Goal: Information Seeking & Learning: Learn about a topic

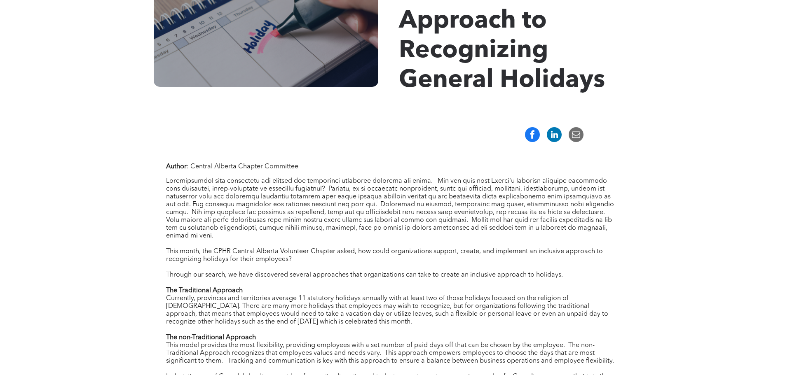
scroll to position [371, 0]
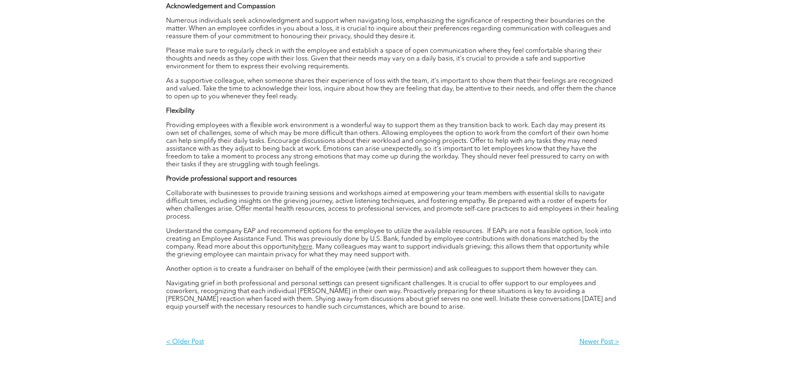
scroll to position [412, 0]
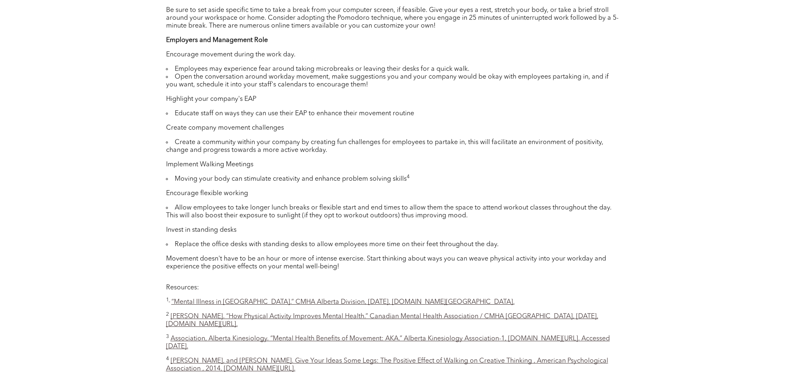
scroll to position [700, 0]
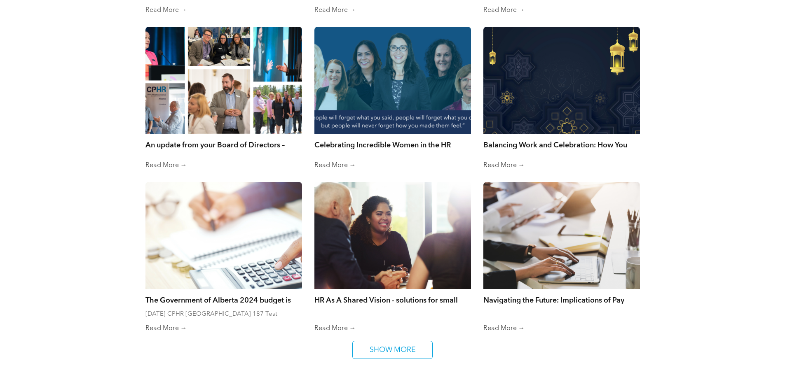
scroll to position [3660, 0]
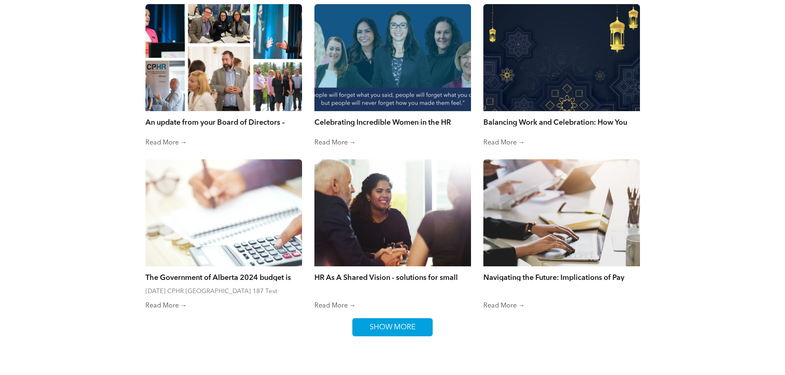
click at [428, 318] on link "SHOW MORE" at bounding box center [392, 327] width 80 height 18
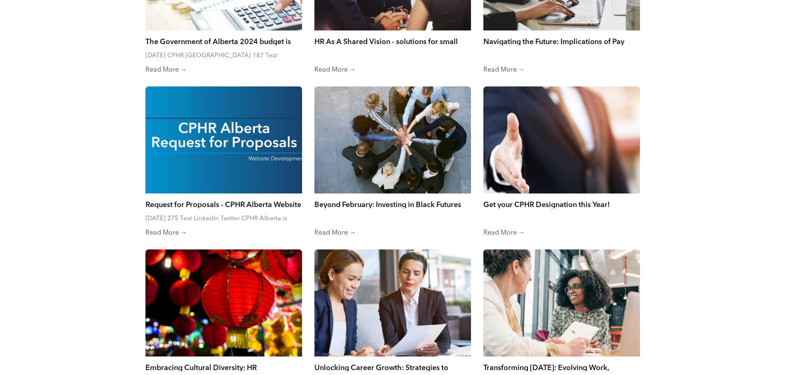
scroll to position [3948, 0]
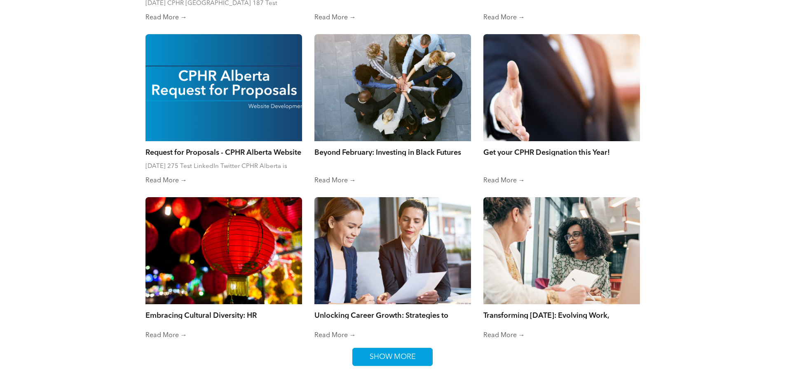
click at [379, 349] on span "SHOW MORE" at bounding box center [393, 357] width 52 height 17
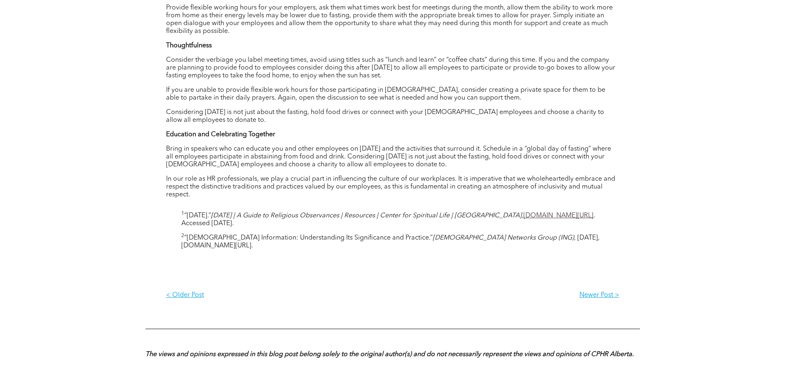
scroll to position [618, 0]
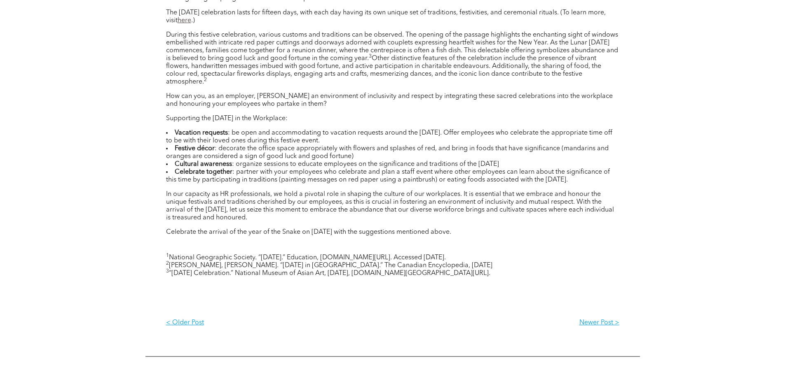
scroll to position [494, 0]
